Goal: Task Accomplishment & Management: Use online tool/utility

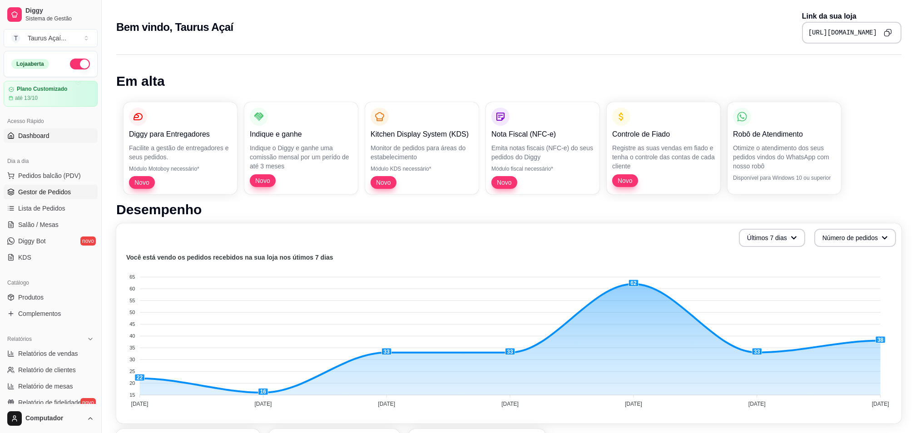
click at [60, 193] on span "Gestor de Pedidos" at bounding box center [44, 192] width 53 height 9
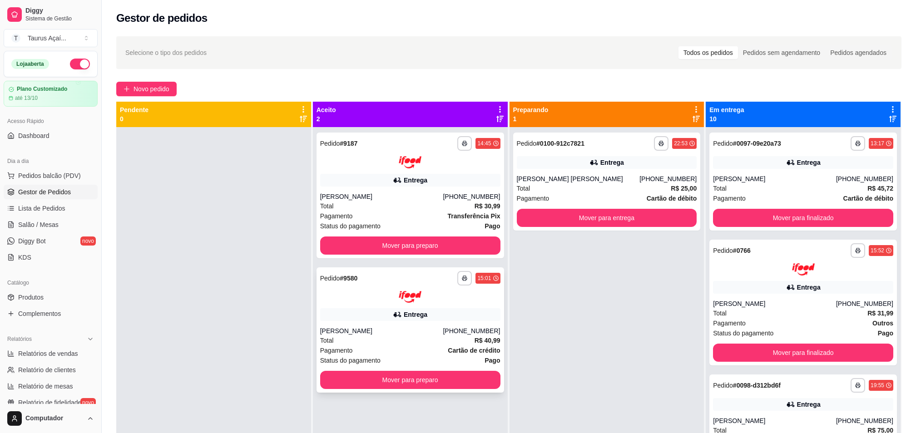
click at [389, 330] on div "[PERSON_NAME]" at bounding box center [381, 330] width 123 height 9
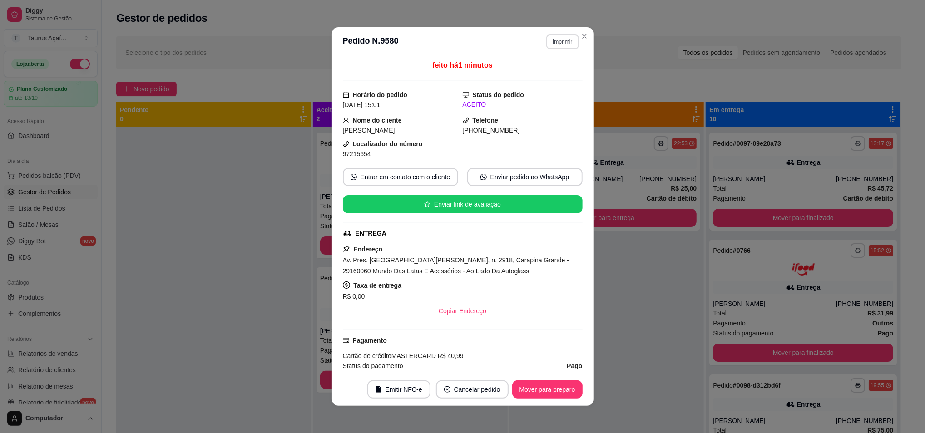
click at [557, 40] on button "Imprimir" at bounding box center [562, 42] width 32 height 15
click at [545, 71] on button "IMPRESSORA" at bounding box center [542, 74] width 64 height 14
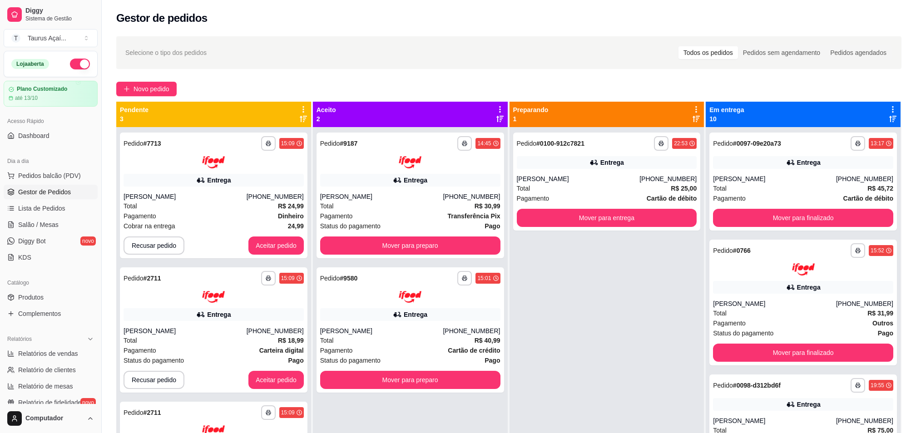
scroll to position [41, 0]
